Goal: Task Accomplishment & Management: Manage account settings

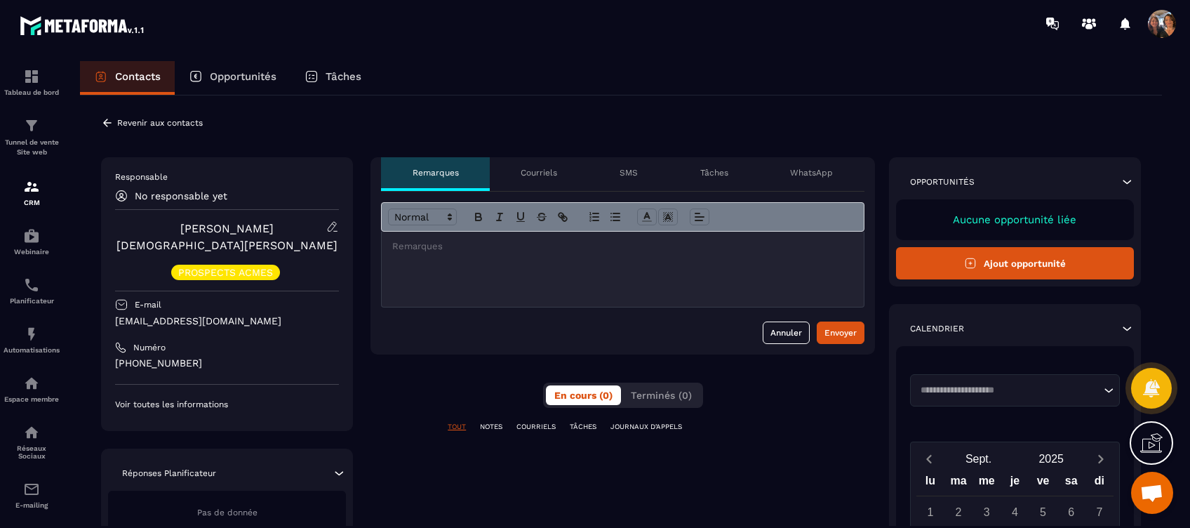
scroll to position [4988, 0]
click at [538, 171] on p "Courriels" at bounding box center [539, 172] width 36 height 11
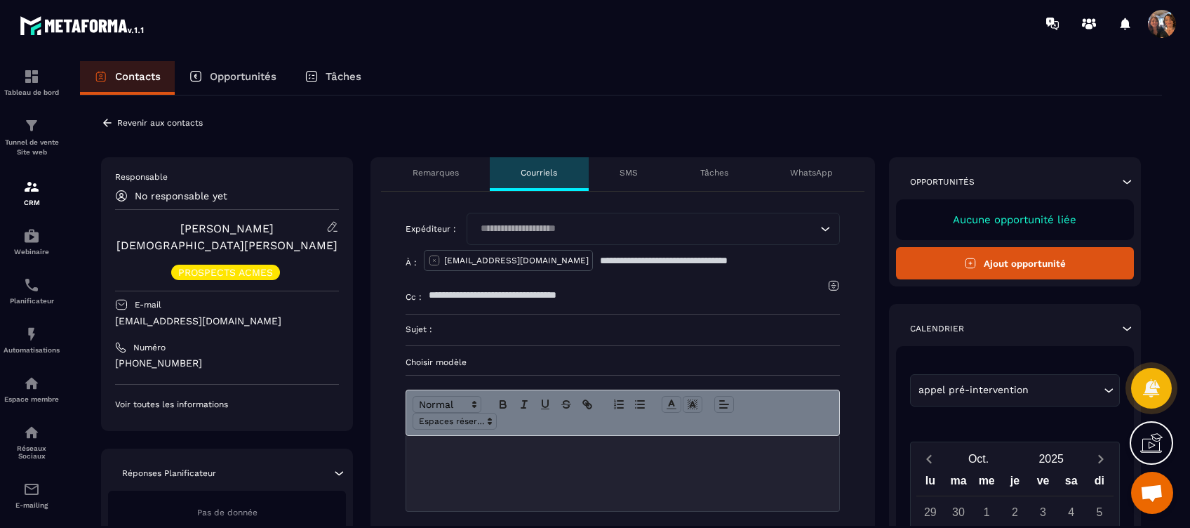
click at [519, 225] on input "Search for option" at bounding box center [646, 228] width 341 height 15
click at [659, 256] on span "Veuillez rechercher" at bounding box center [653, 261] width 93 height 11
click at [1123, 177] on icon at bounding box center [1127, 182] width 14 height 14
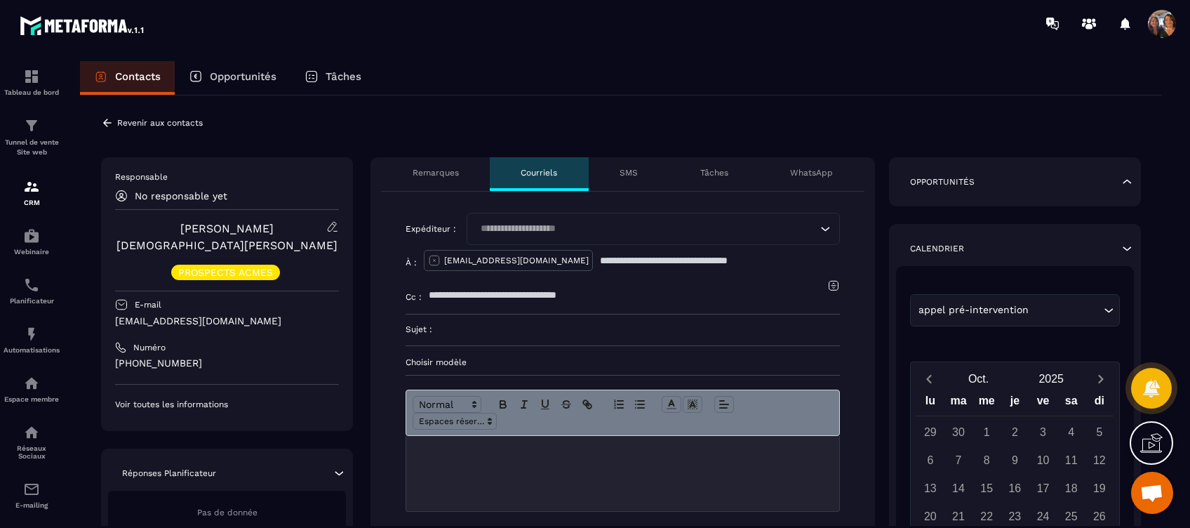
click at [448, 175] on p "Remarques" at bounding box center [436, 172] width 46 height 11
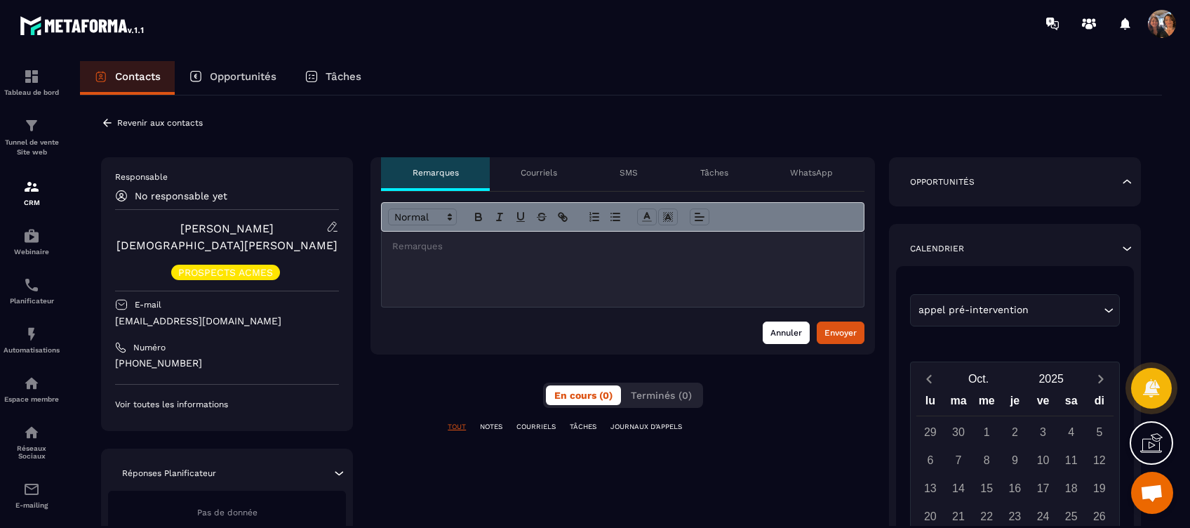
click at [789, 337] on button "Annuler" at bounding box center [786, 332] width 47 height 22
click at [776, 321] on button "Annuler" at bounding box center [786, 332] width 47 height 22
click at [537, 251] on p at bounding box center [622, 246] width 461 height 13
click at [842, 330] on div "Envoyer" at bounding box center [841, 333] width 32 height 14
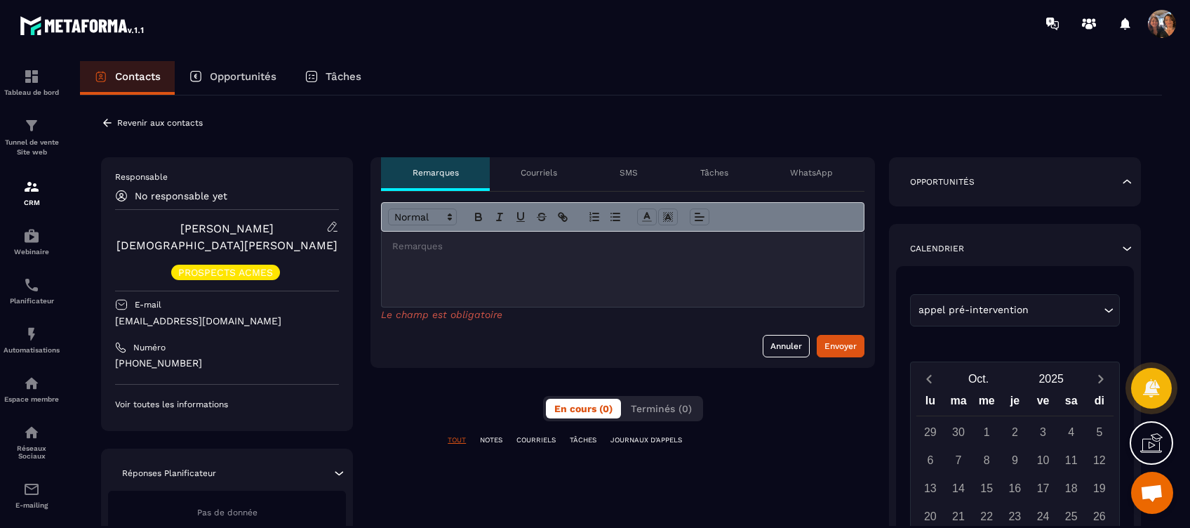
click at [784, 343] on button "Annuler" at bounding box center [786, 346] width 47 height 22
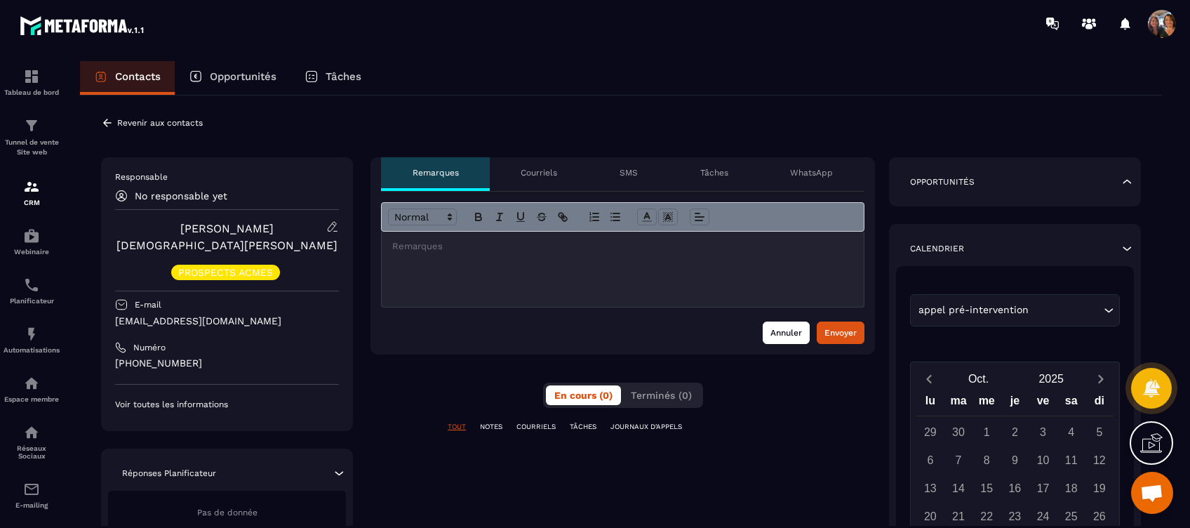
click at [792, 321] on button "Annuler" at bounding box center [786, 332] width 47 height 22
click at [110, 124] on icon at bounding box center [107, 122] width 13 height 13
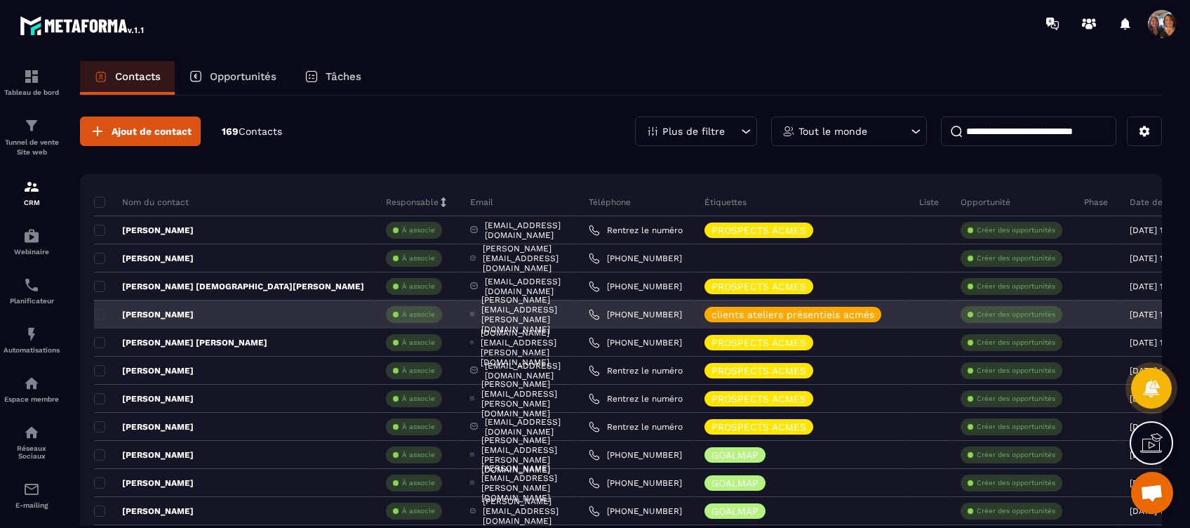
click at [174, 309] on p "[PERSON_NAME]" at bounding box center [144, 314] width 100 height 11
